Goal: Information Seeking & Learning: Learn about a topic

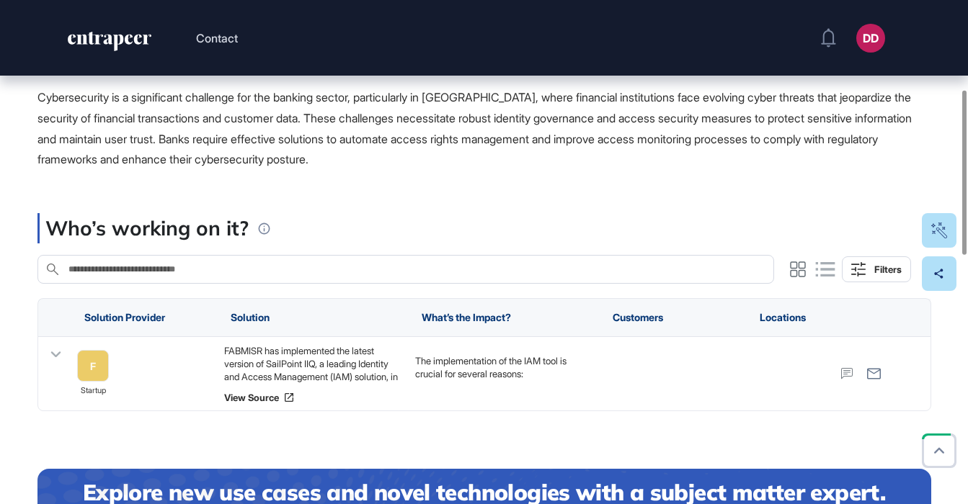
scroll to position [282, 0]
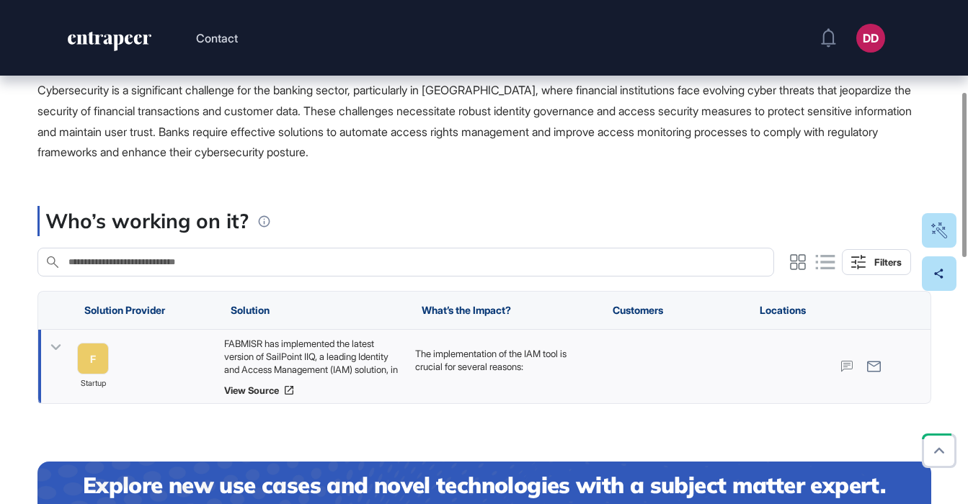
click at [50, 347] on icon at bounding box center [55, 347] width 21 height 21
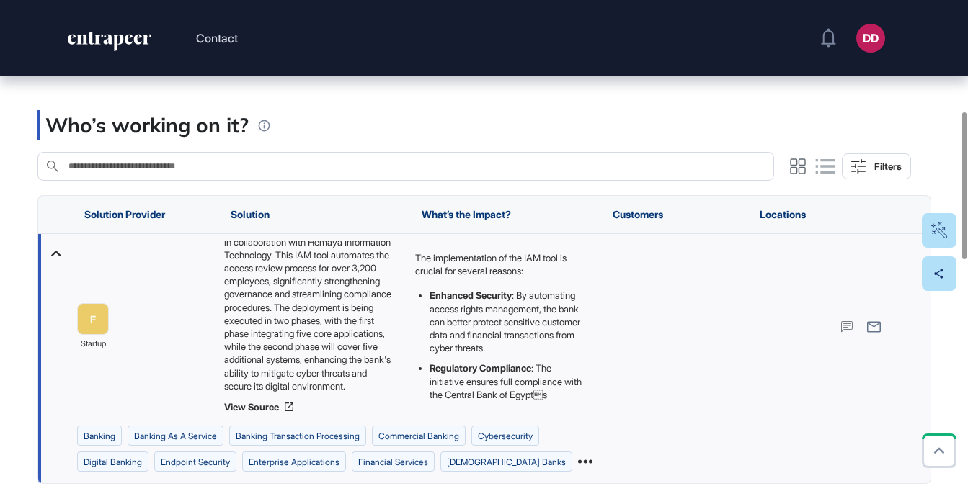
scroll to position [380, 0]
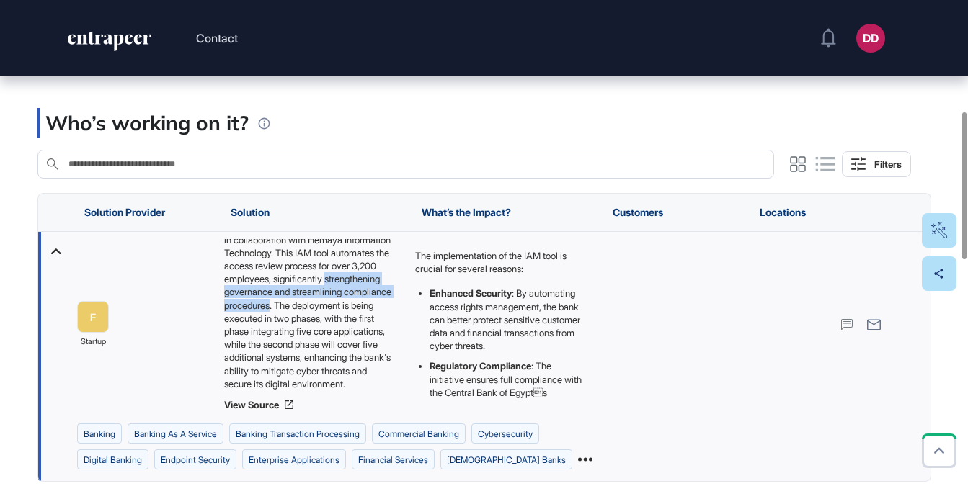
drag, startPoint x: 281, startPoint y: 267, endPoint x: 326, endPoint y: 287, distance: 49.7
click at [326, 287] on div "FABMISR has implemented the latest version of SailPoint IIQ, a leading Identity…" at bounding box center [311, 314] width 177 height 151
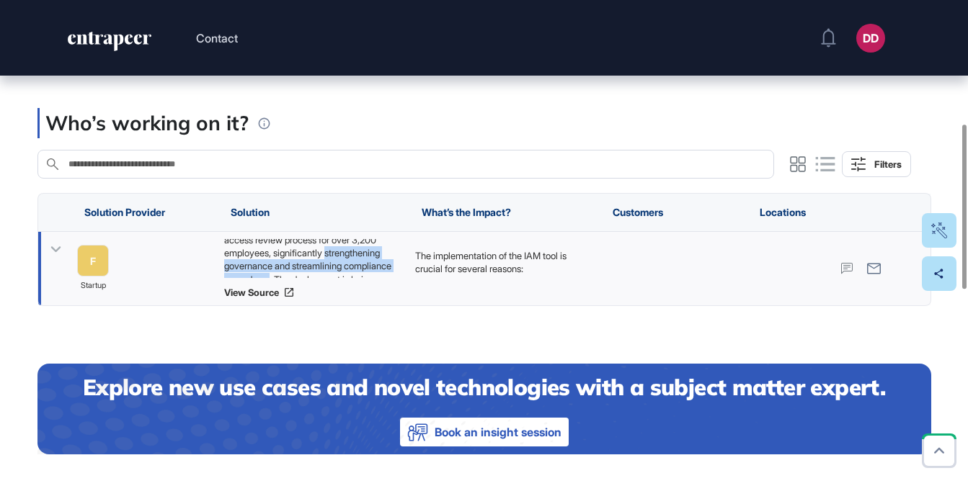
copy div "strengthening governance and streamlining compliance procedures"
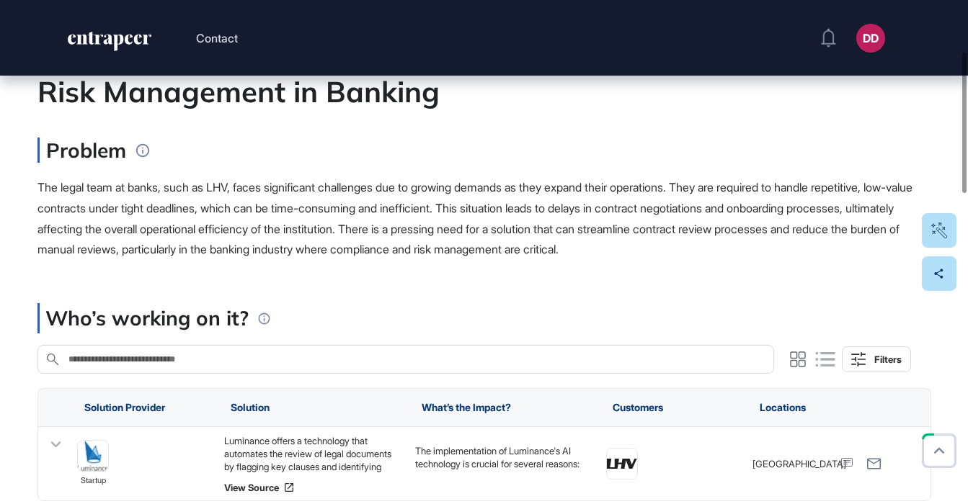
scroll to position [213, 0]
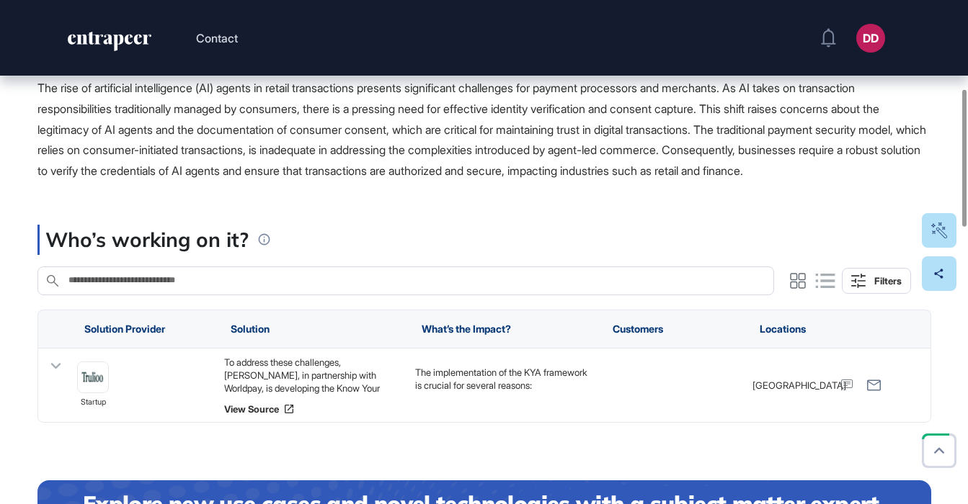
scroll to position [341, 0]
